Goal: Information Seeking & Learning: Learn about a topic

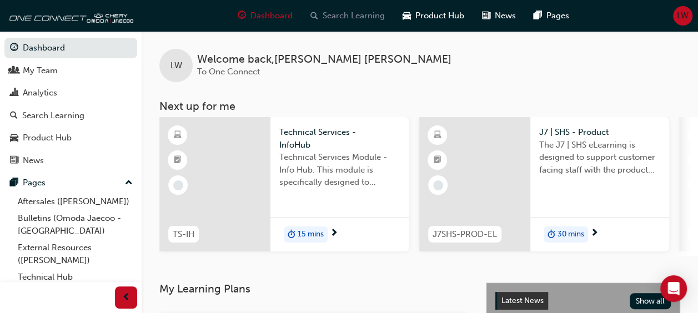
click at [356, 18] on span "Search Learning" at bounding box center [354, 15] width 62 height 13
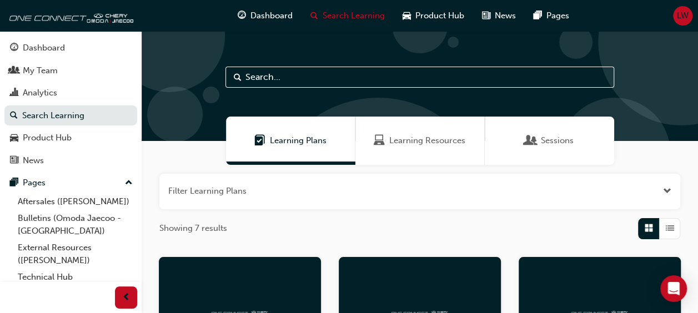
click at [416, 140] on span "Learning Resources" at bounding box center [427, 140] width 76 height 13
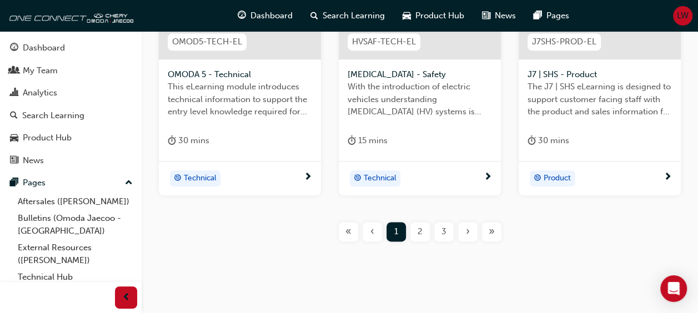
scroll to position [603, 0]
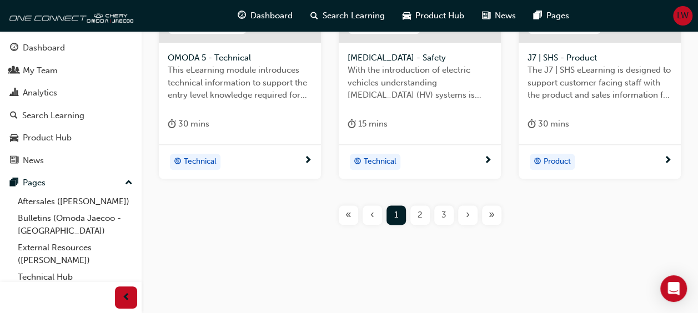
click at [422, 215] on div "2" at bounding box center [419, 214] width 19 height 19
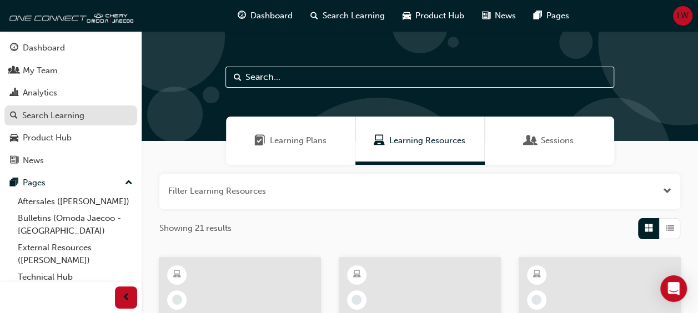
click at [46, 114] on div "Search Learning" at bounding box center [53, 115] width 62 height 13
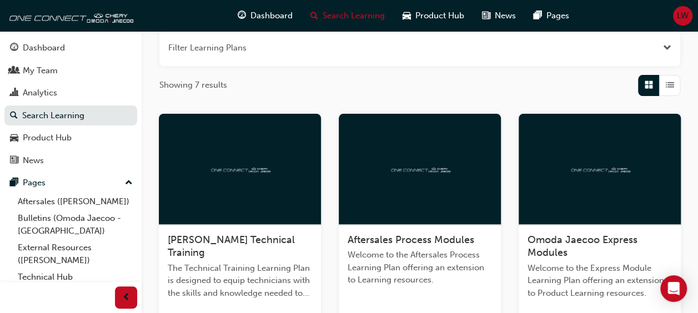
scroll to position [158, 0]
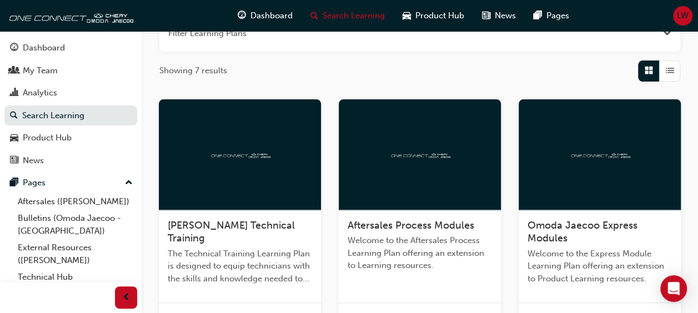
click at [406, 225] on span "Aftersales Process Modules" at bounding box center [411, 225] width 127 height 12
